Goal: Task Accomplishment & Management: Complete application form

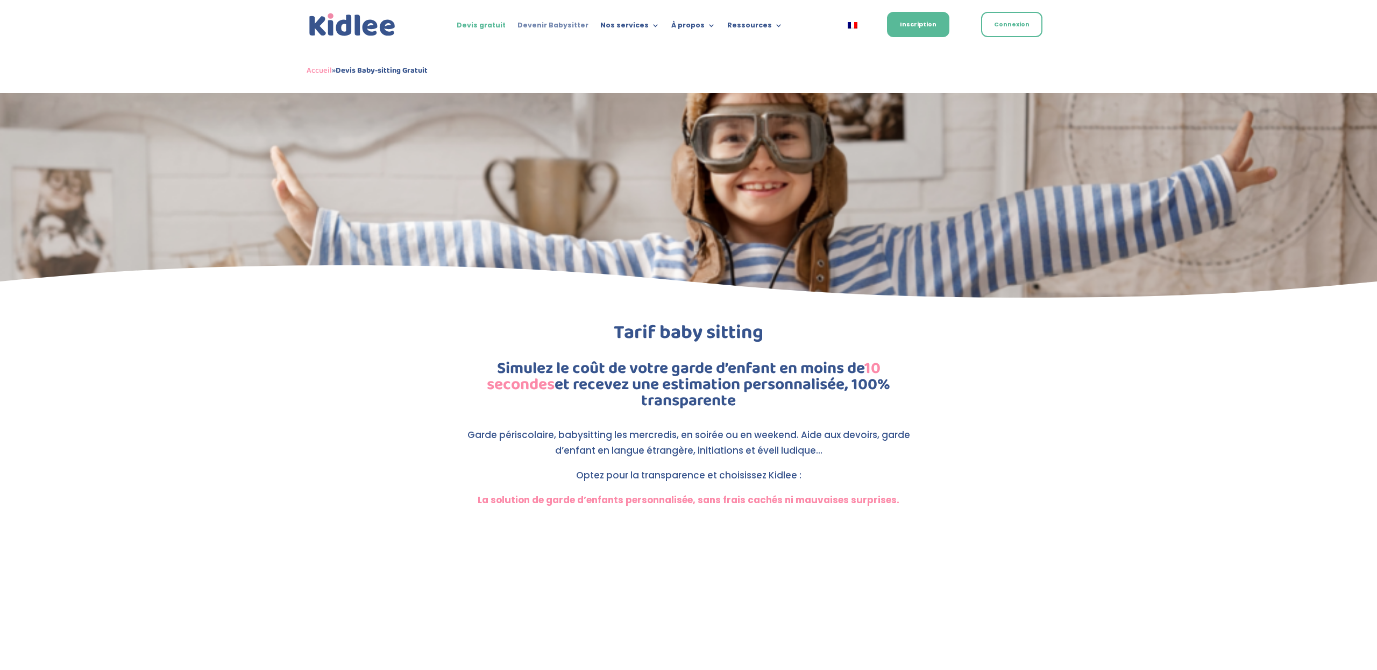
click at [556, 29] on link "Devenir Babysitter" at bounding box center [552, 28] width 71 height 12
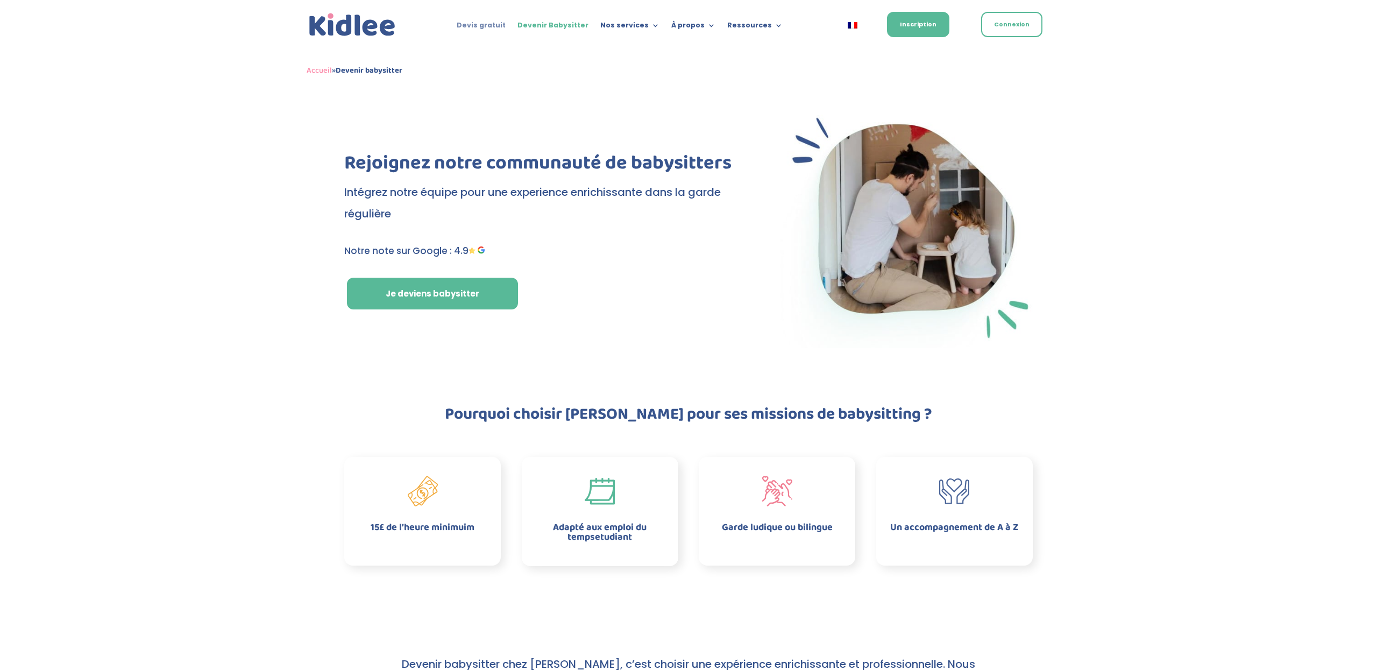
click at [493, 26] on link "Devis gratuit" at bounding box center [481, 28] width 49 height 12
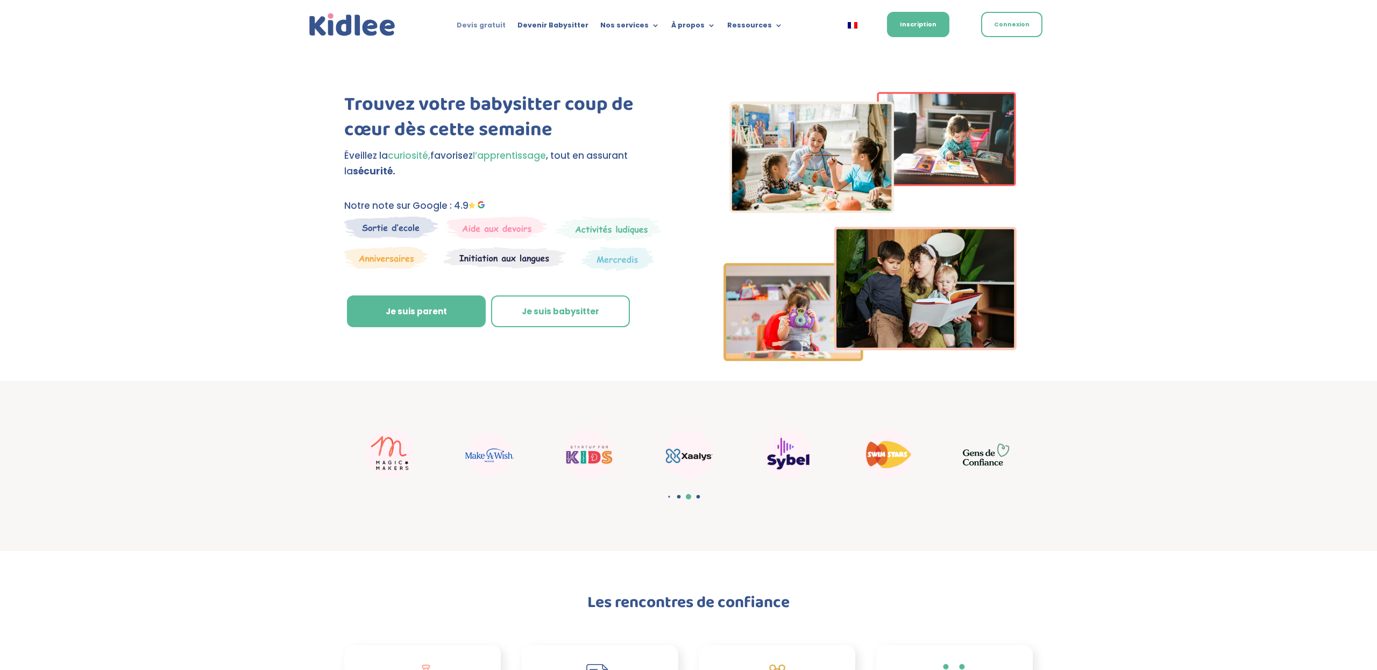
click at [493, 27] on link "Devis gratuit" at bounding box center [481, 28] width 49 height 12
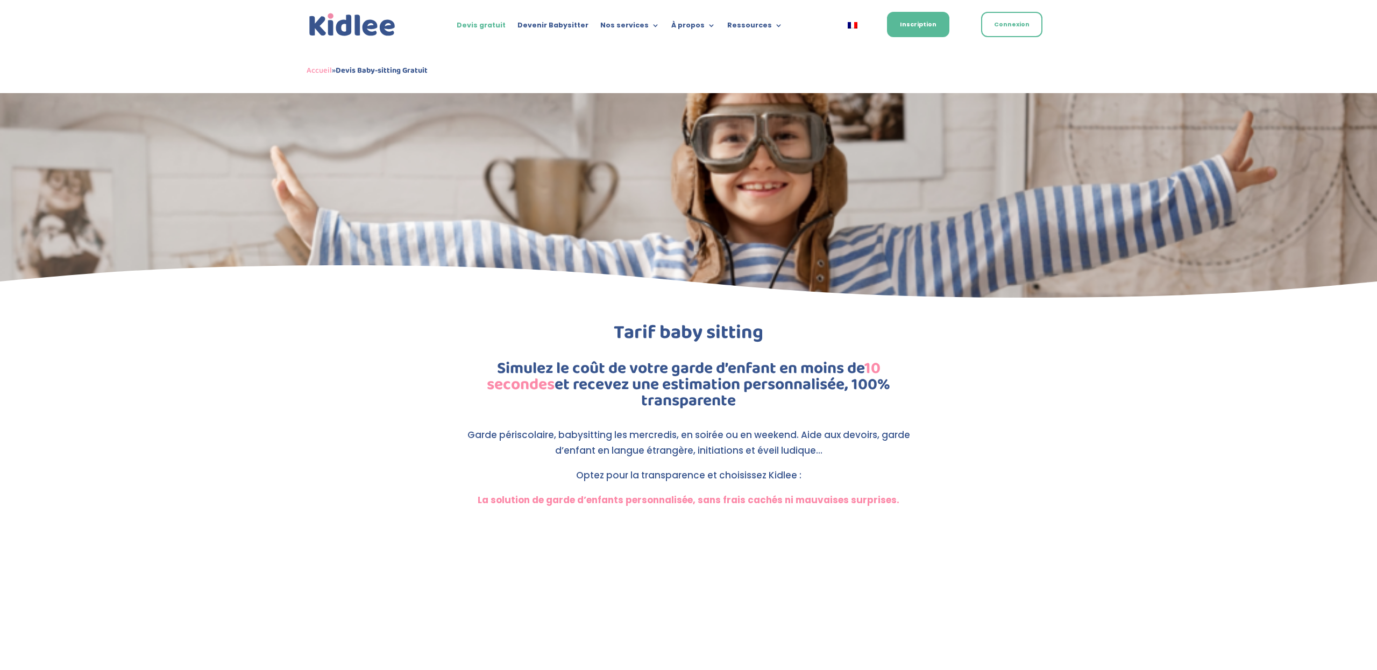
scroll to position [1, 0]
click at [369, 26] on img at bounding box center [352, 24] width 91 height 29
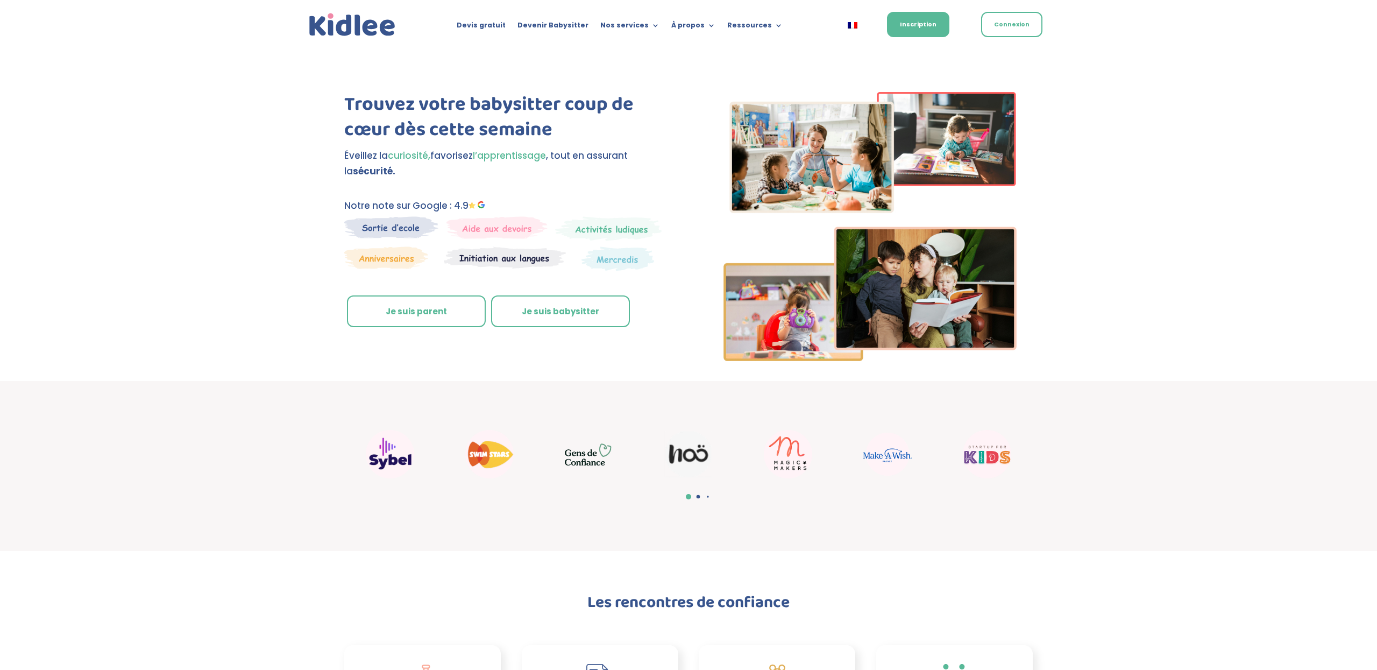
click at [447, 321] on link "Je suis parent" at bounding box center [416, 311] width 139 height 32
